Goal: Task Accomplishment & Management: Manage account settings

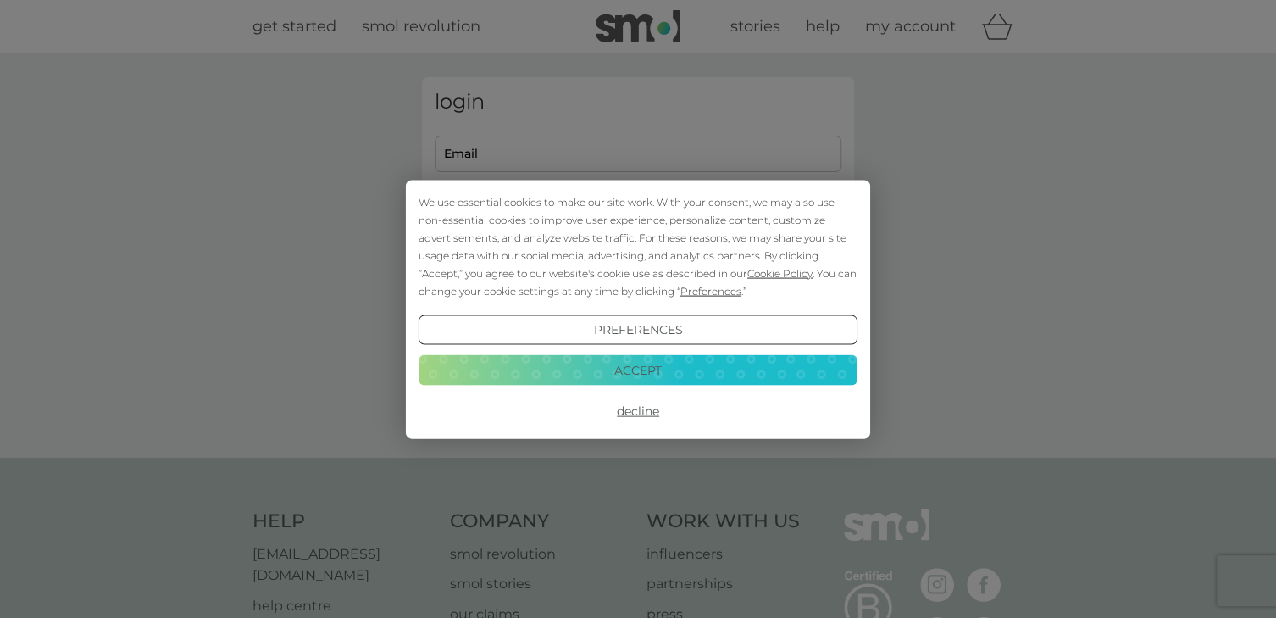
type input "ailish@roonet.co.uk"
click at [691, 376] on button "Accept" at bounding box center [638, 370] width 439 height 31
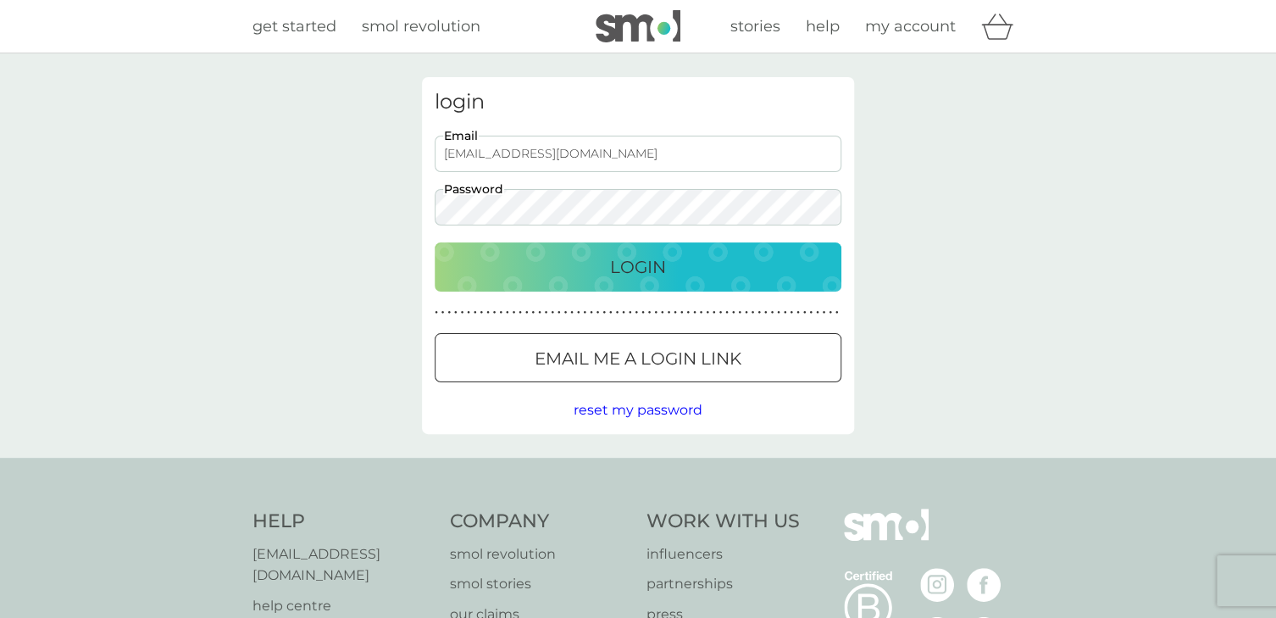
click at [652, 269] on p "Login" at bounding box center [638, 266] width 56 height 27
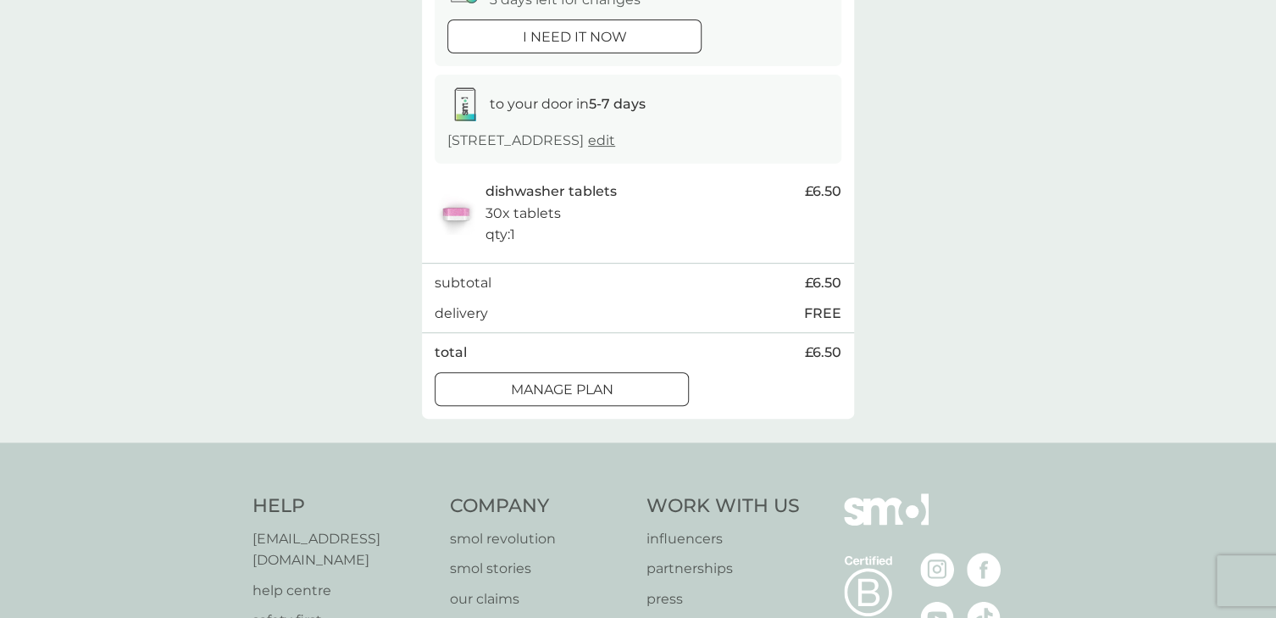
scroll to position [217, 0]
click at [585, 392] on div at bounding box center [561, 388] width 61 height 18
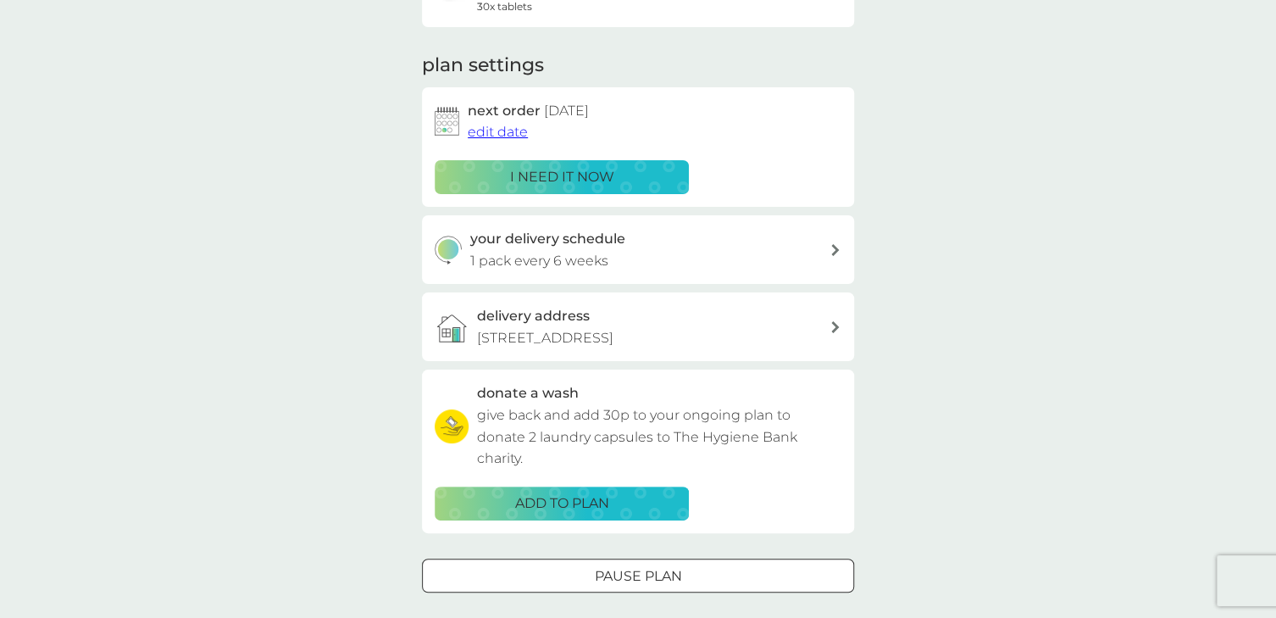
scroll to position [196, 0]
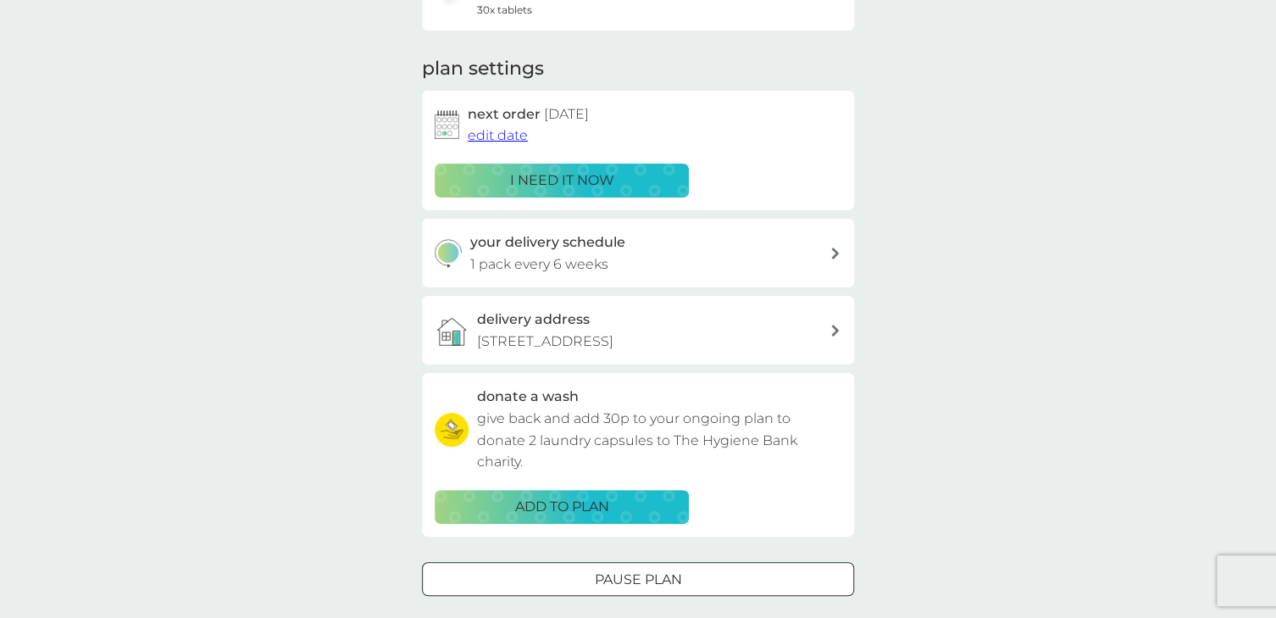
click at [834, 254] on icon at bounding box center [835, 253] width 8 height 12
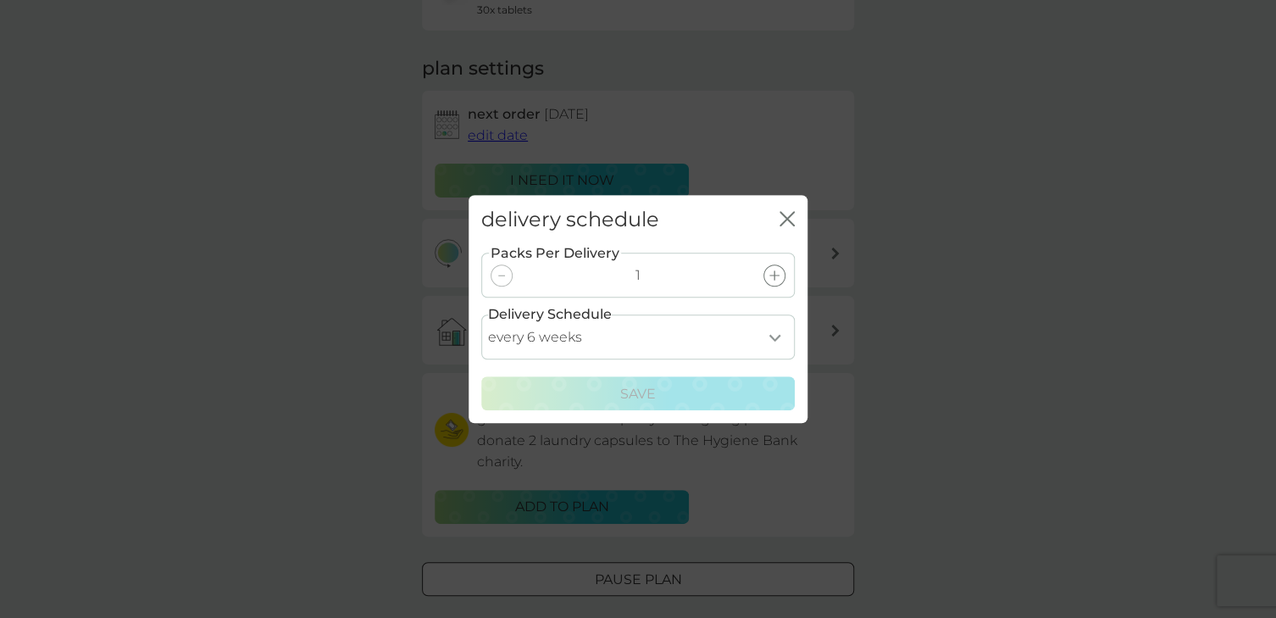
click at [775, 336] on select "every 1 week every 2 weeks every 3 weeks every 4 weeks every 5 weeks every 6 we…" at bounding box center [638, 336] width 314 height 45
select select "119"
click at [481, 314] on select "every 1 week every 2 weeks every 3 weeks every 4 weeks every 5 weeks every 6 we…" at bounding box center [638, 336] width 314 height 45
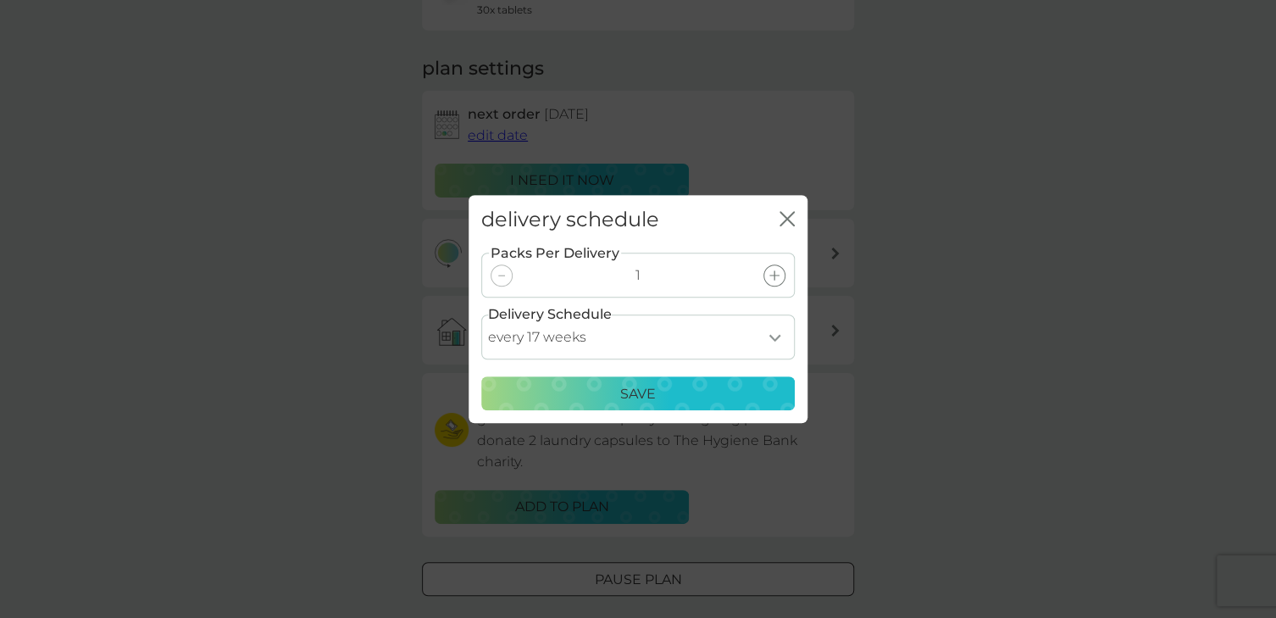
click at [634, 393] on p "Save" at bounding box center [638, 394] width 36 height 22
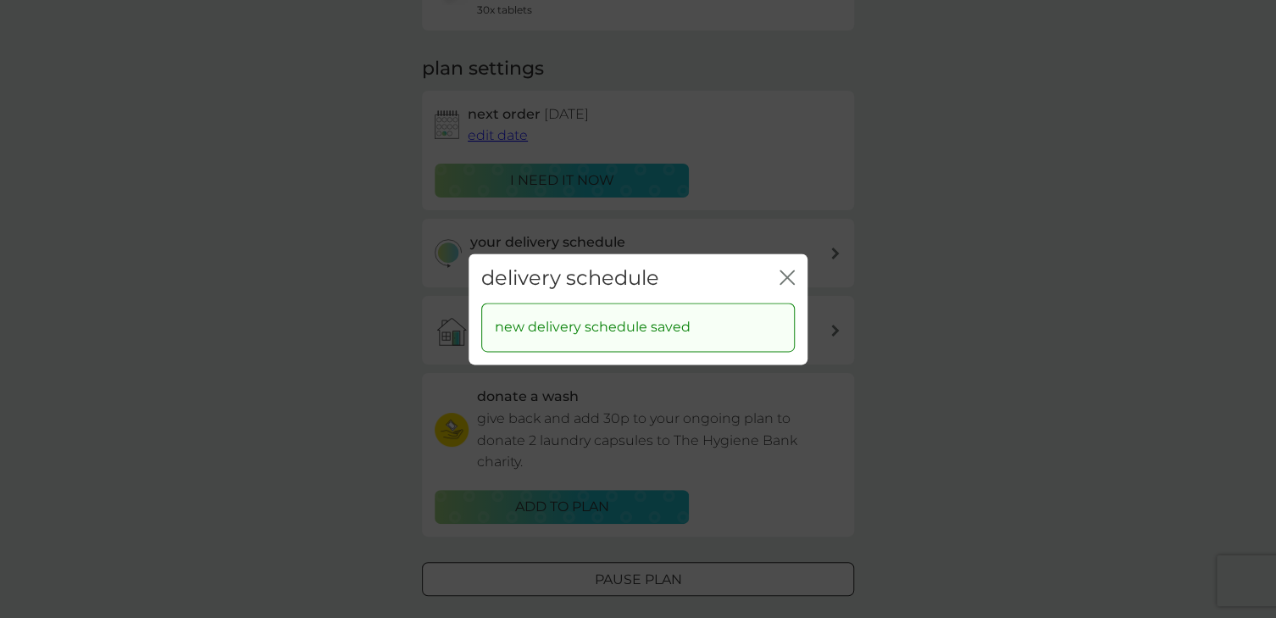
click at [786, 275] on icon "close" at bounding box center [784, 277] width 7 height 14
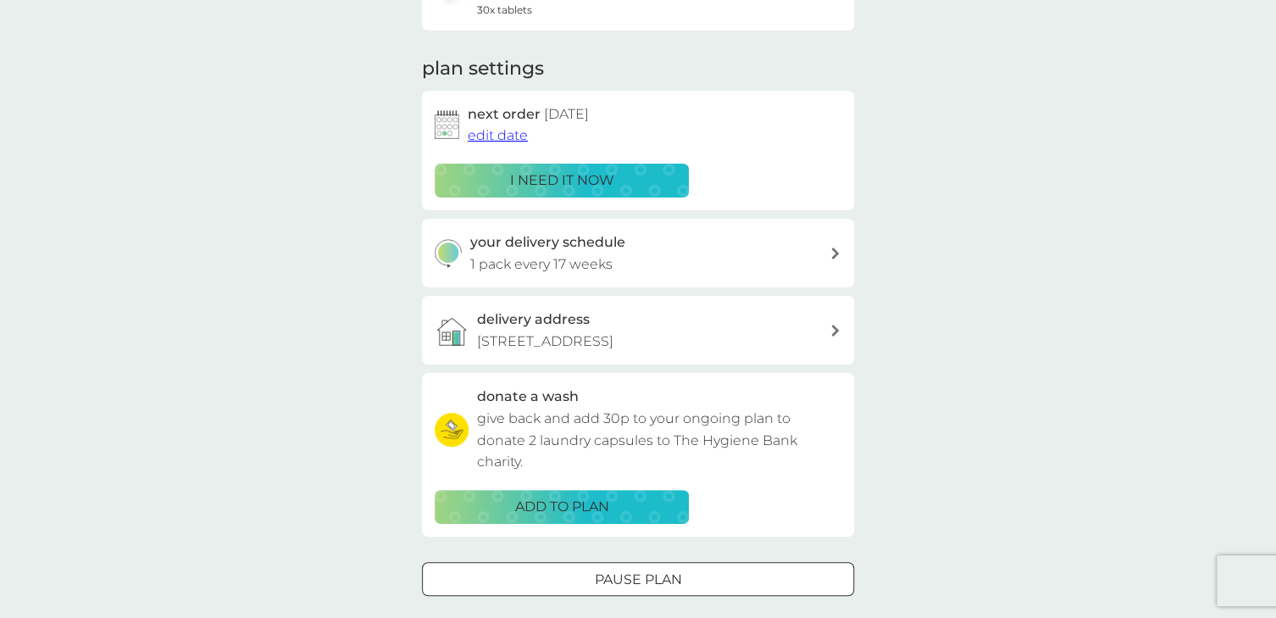
click at [489, 134] on span "edit date" at bounding box center [498, 135] width 60 height 16
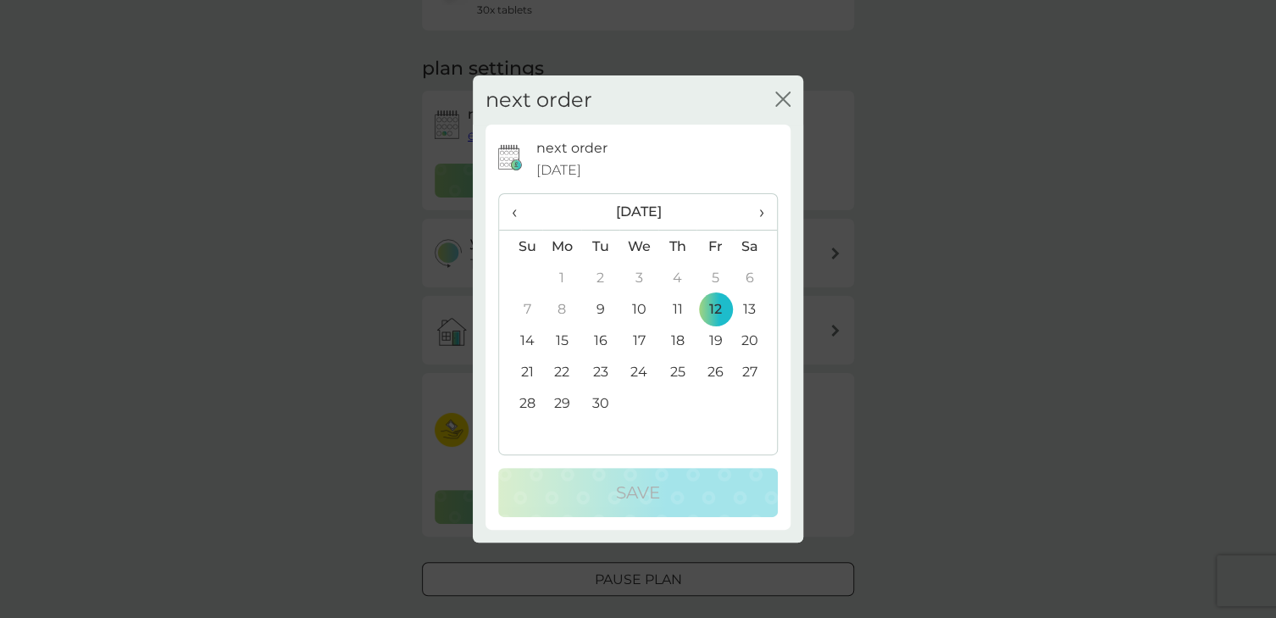
click at [761, 211] on span "›" at bounding box center [756, 212] width 17 height 36
click at [561, 305] on td "5" at bounding box center [561, 308] width 39 height 31
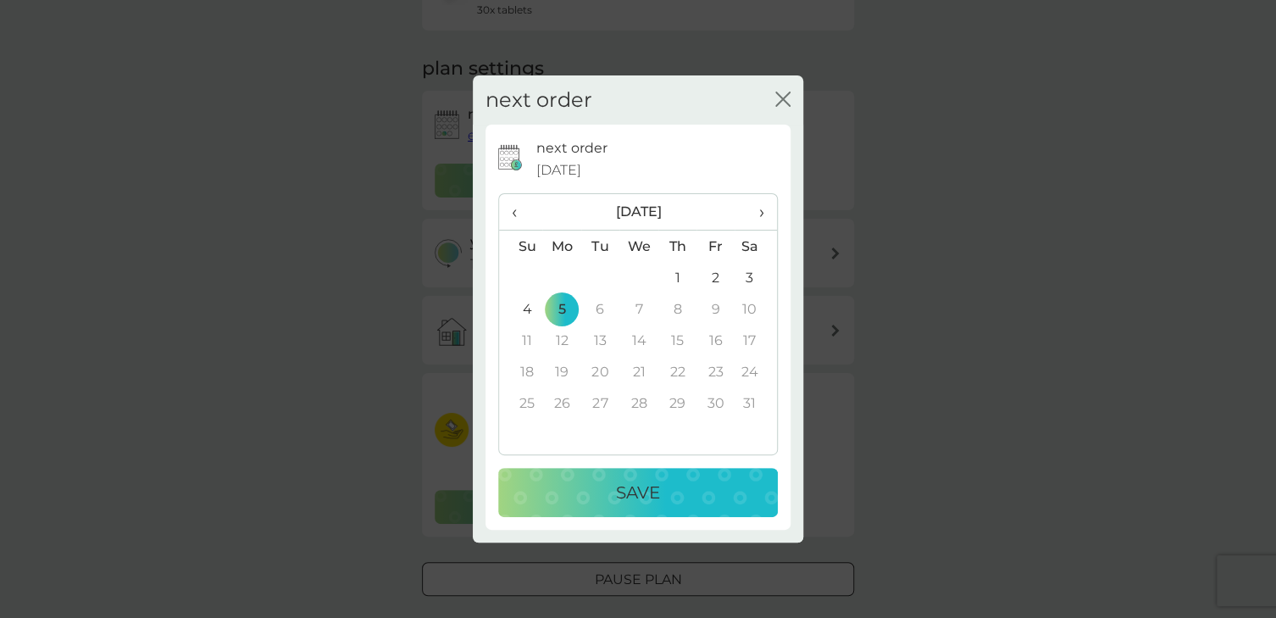
click at [648, 492] on p "Save" at bounding box center [638, 492] width 44 height 27
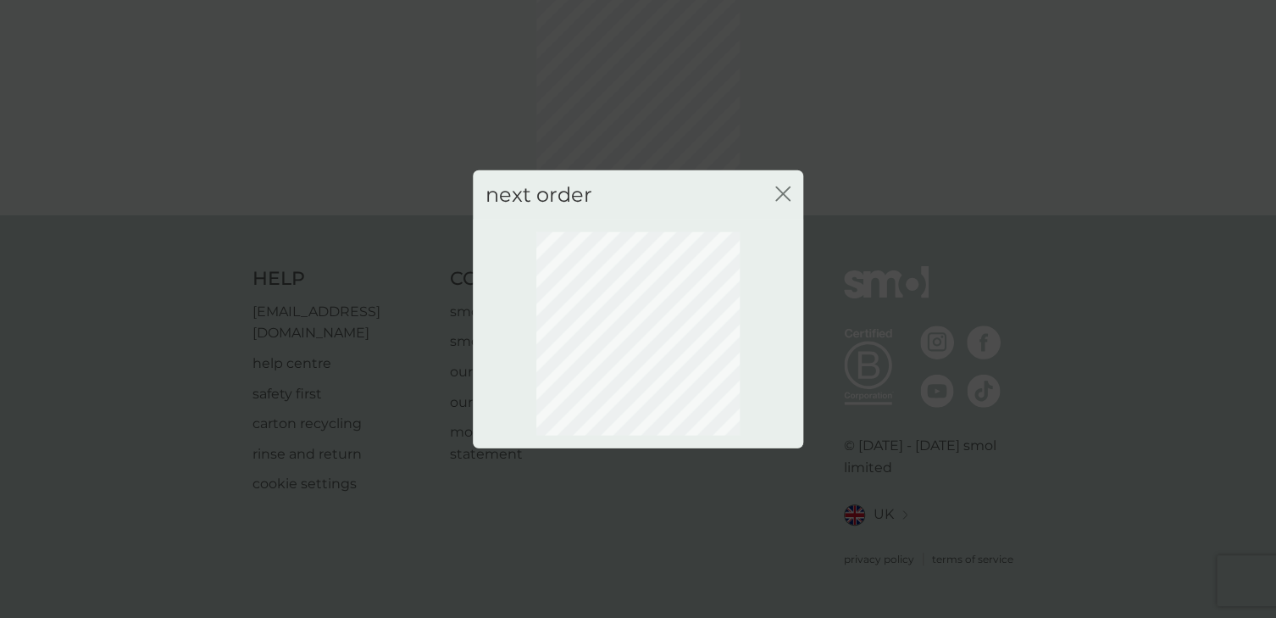
scroll to position [92, 0]
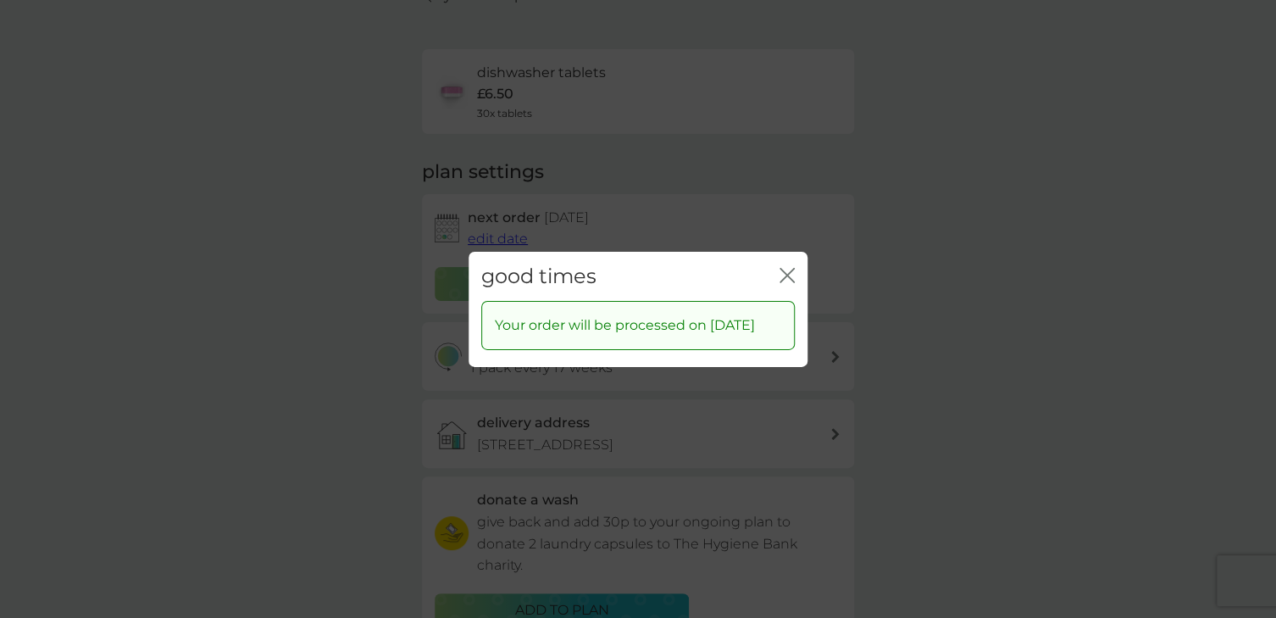
click at [785, 267] on icon "close" at bounding box center [787, 274] width 15 height 15
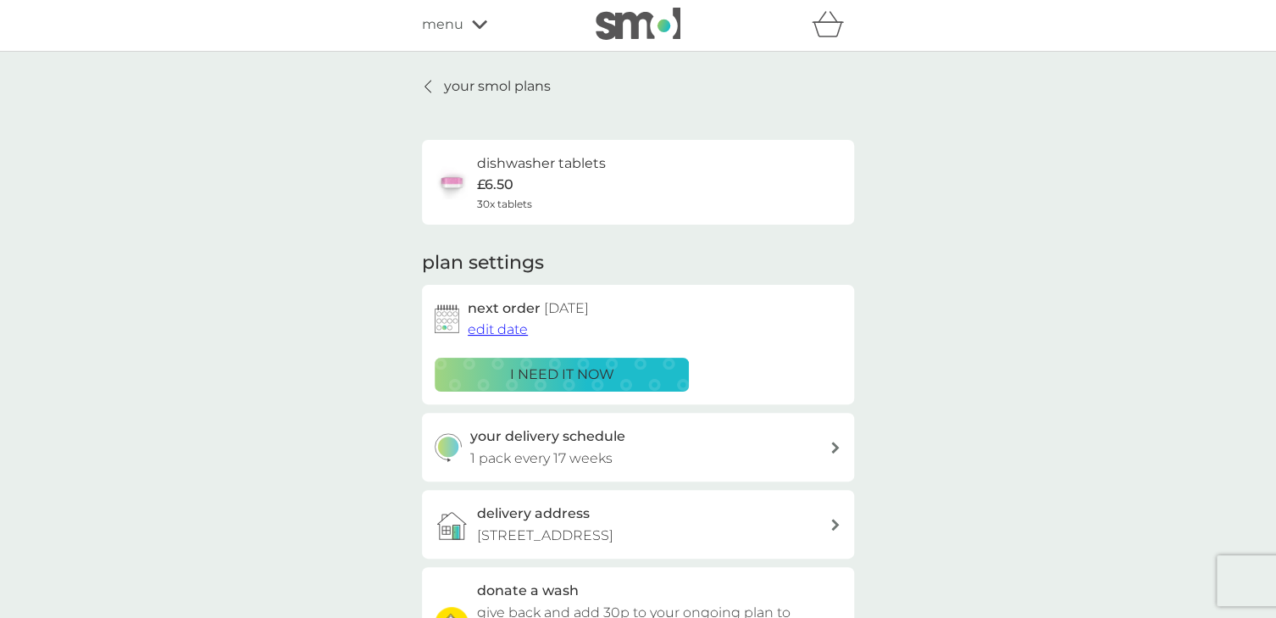
scroll to position [0, 0]
